Goal: Task Accomplishment & Management: Complete application form

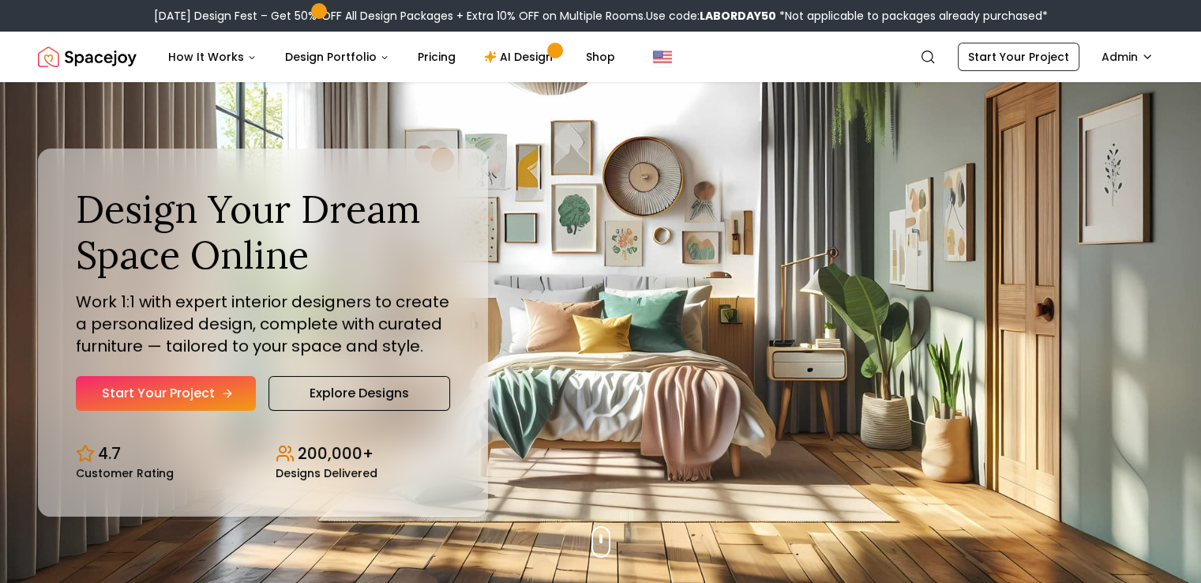
click at [213, 382] on link "Start Your Project" at bounding box center [166, 393] width 180 height 35
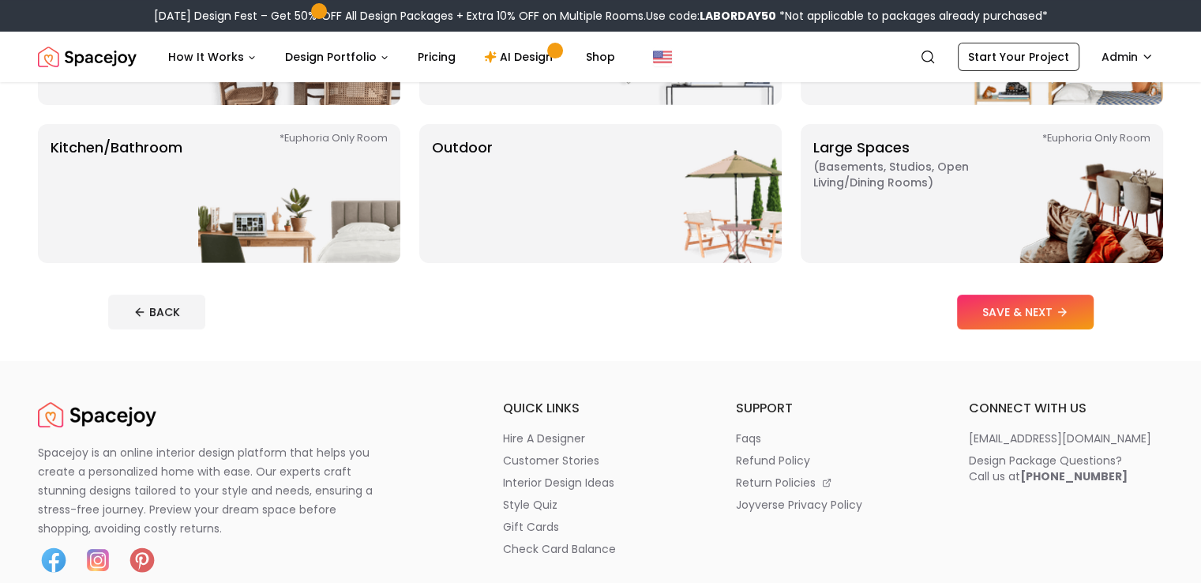
scroll to position [414, 0]
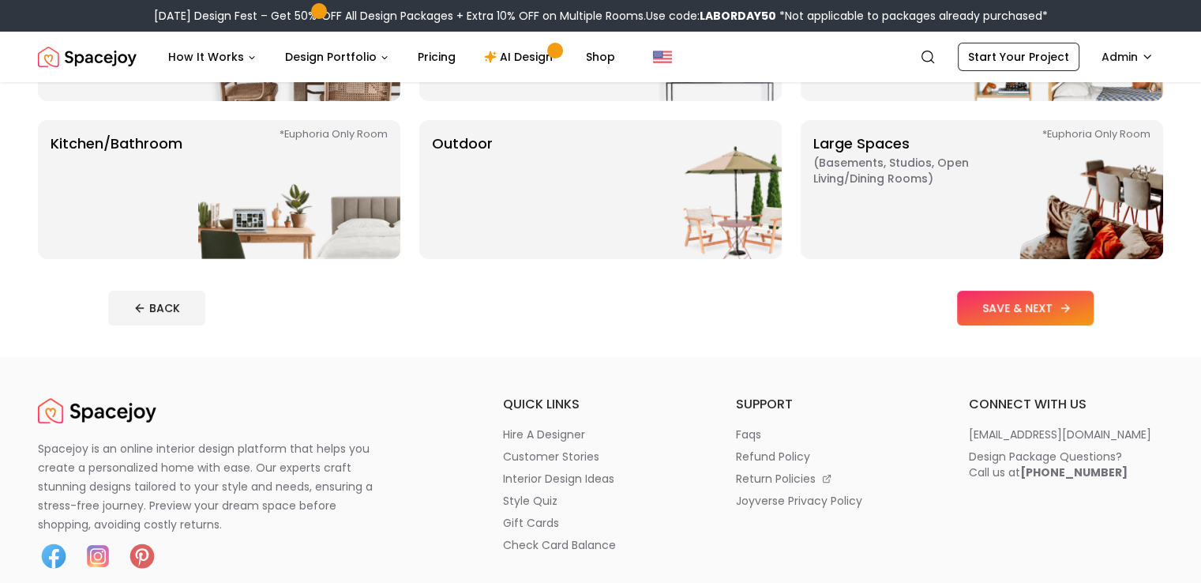
click at [1071, 302] on button "SAVE & NEXT" at bounding box center [1025, 308] width 137 height 35
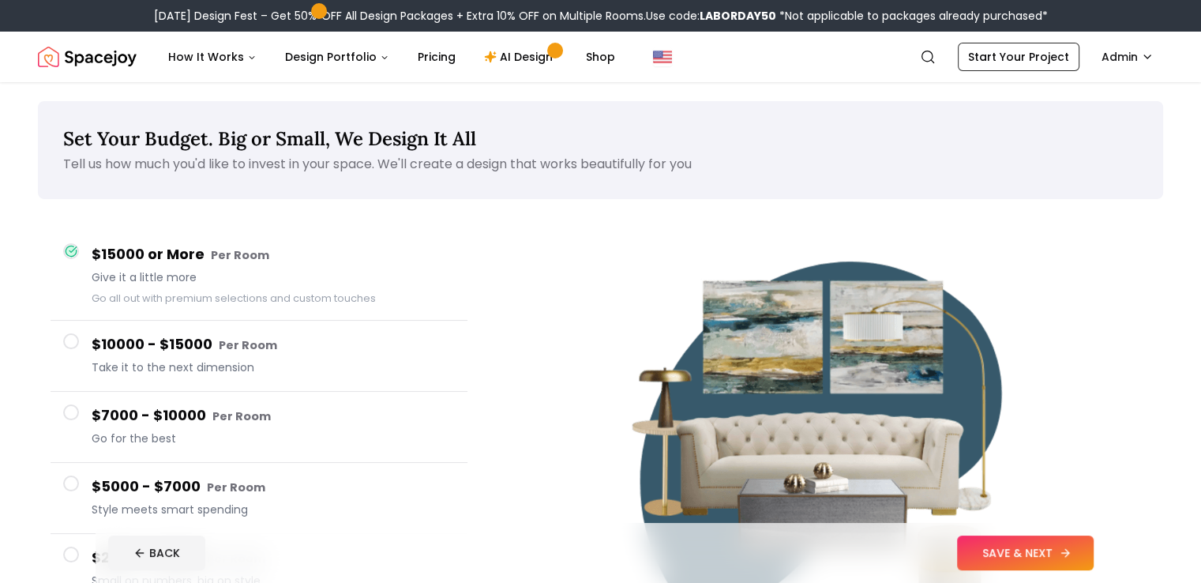
click at [1045, 548] on button "SAVE & NEXT" at bounding box center [1025, 552] width 137 height 35
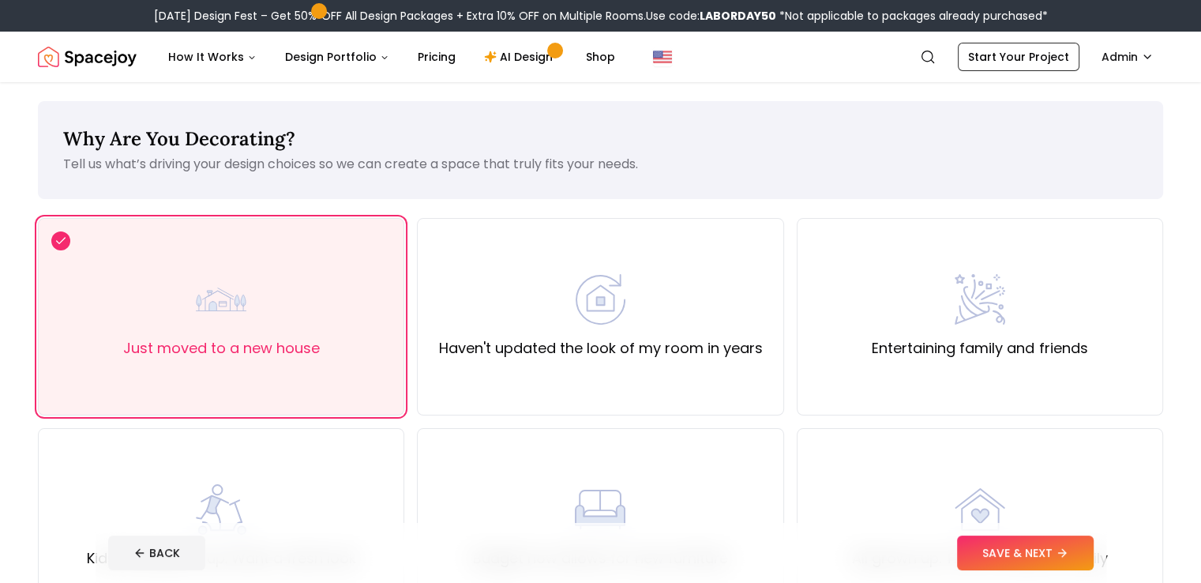
click at [1045, 548] on button "SAVE & NEXT" at bounding box center [1025, 552] width 137 height 35
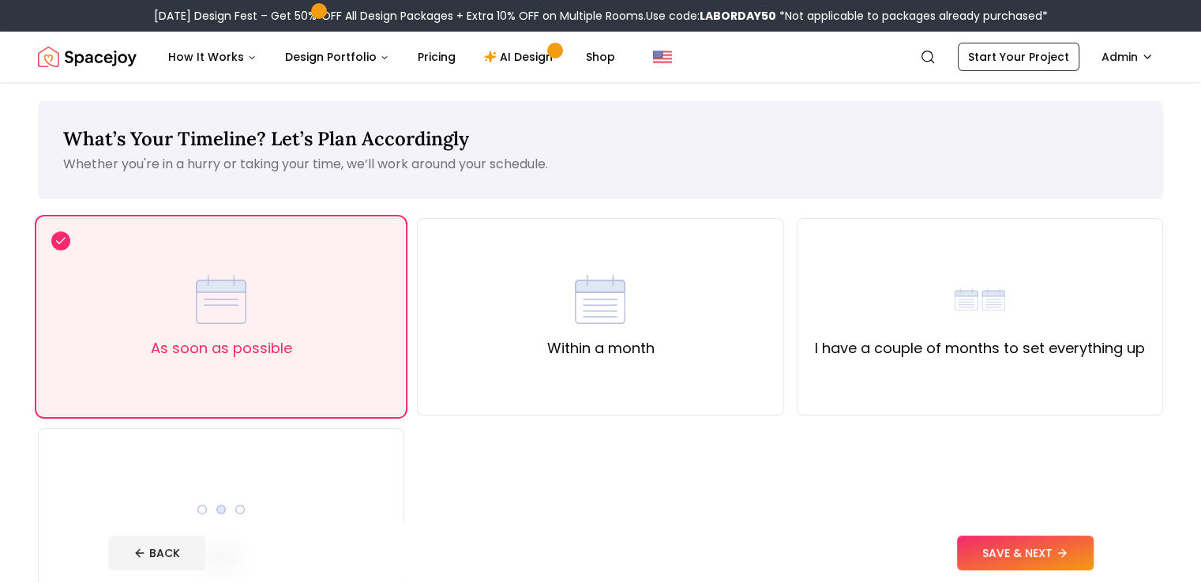
click at [1045, 548] on button "SAVE & NEXT" at bounding box center [1025, 552] width 137 height 35
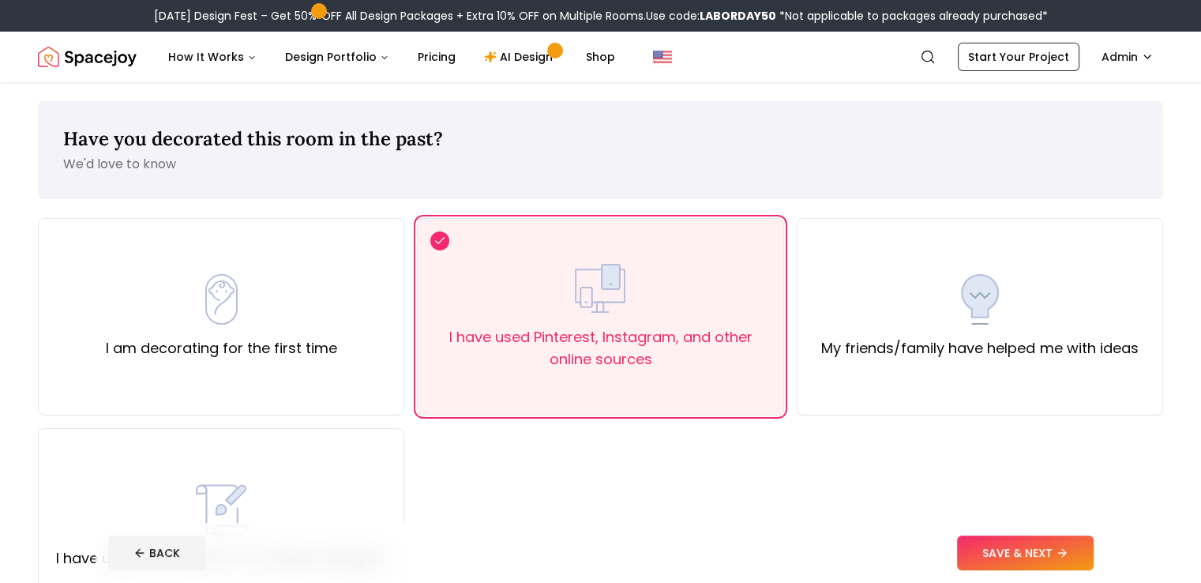
click at [1045, 548] on button "SAVE & NEXT" at bounding box center [1025, 552] width 137 height 35
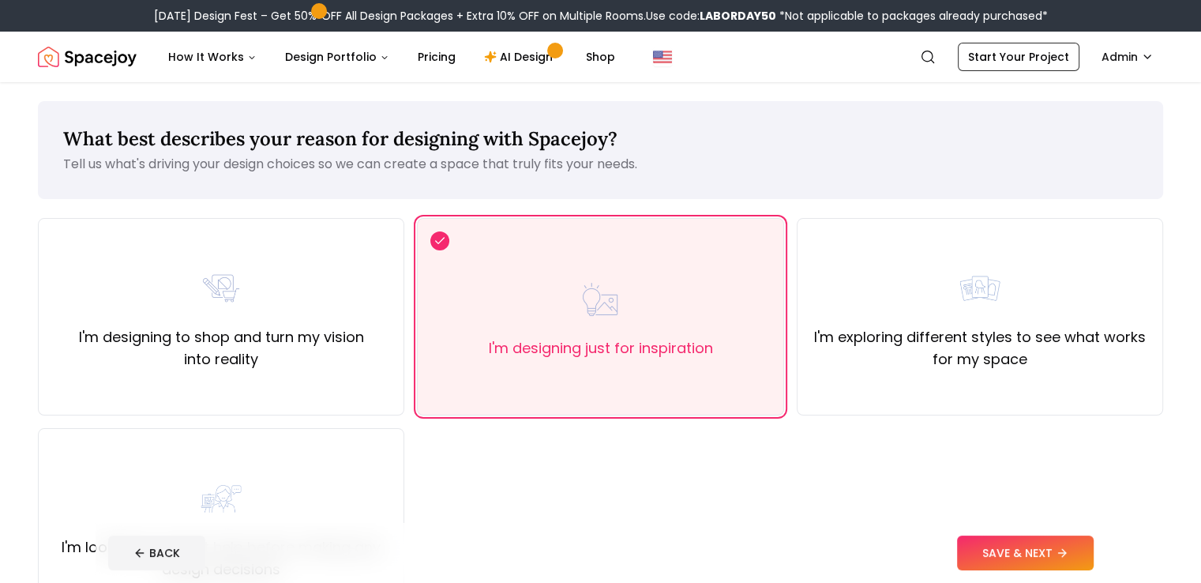
click at [1045, 548] on button "SAVE & NEXT" at bounding box center [1025, 552] width 137 height 35
